Goal: Task Accomplishment & Management: Manage account settings

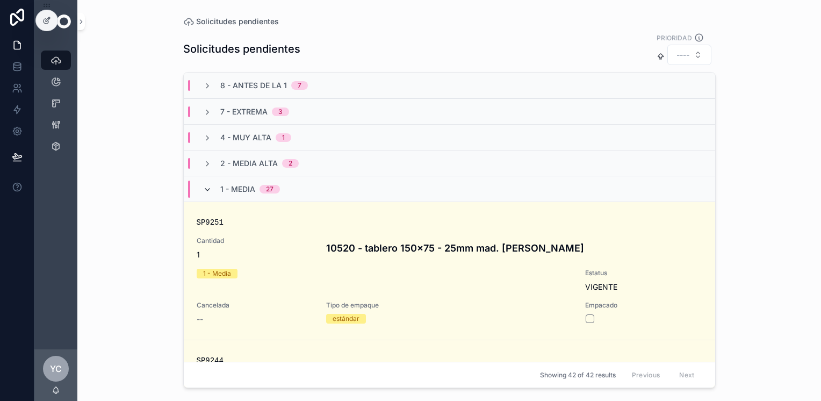
click at [206, 188] on icon "scrollable content" at bounding box center [207, 189] width 9 height 9
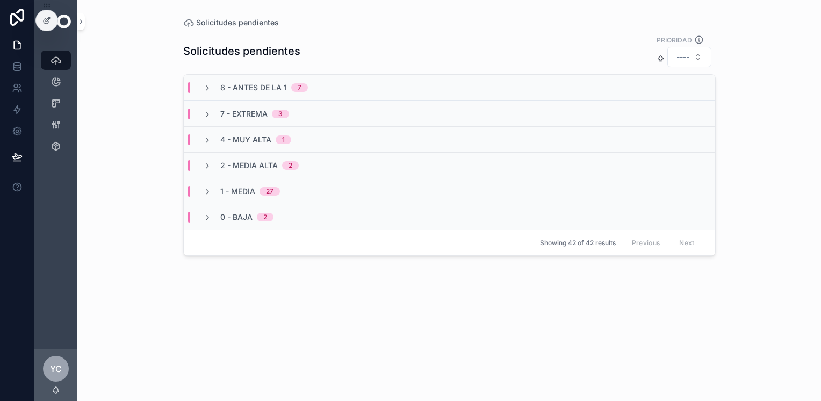
click at [301, 313] on div "Solicitudes pendientes PRIORIDAD ---- 8 - Antes de la 1 7 7 - Extrema 3 4 - [GE…" at bounding box center [449, 208] width 532 height 360
